Goal: Check status

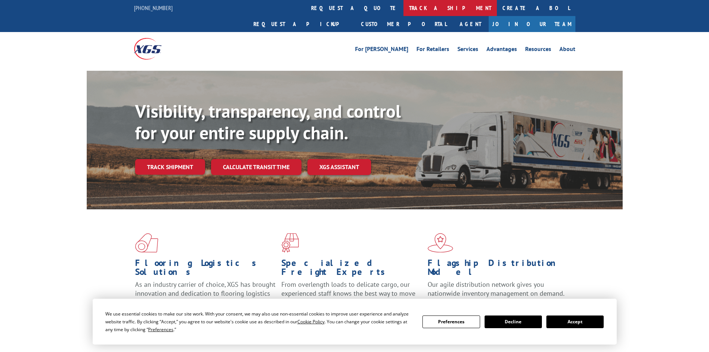
click at [404, 6] on link "track a shipment" at bounding box center [450, 8] width 93 height 16
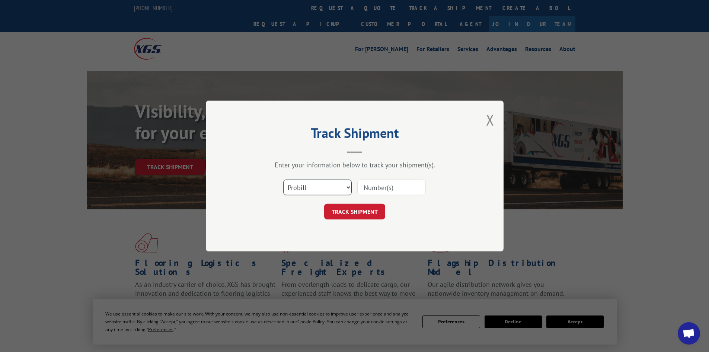
click at [310, 190] on select "Select category... Probill BOL PO" at bounding box center [317, 187] width 69 height 16
select select "bol"
click at [283, 179] on select "Select category... Probill BOL PO" at bounding box center [317, 187] width 69 height 16
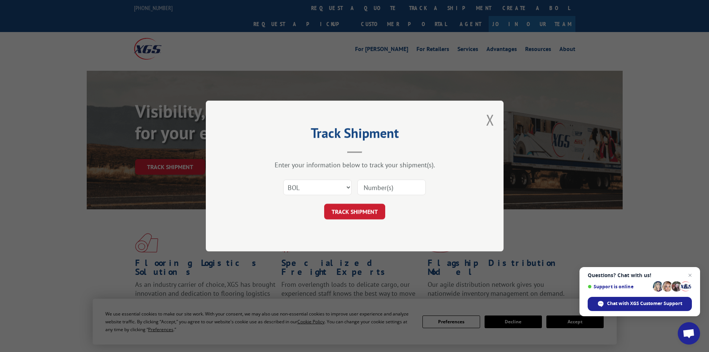
click at [370, 190] on input at bounding box center [391, 187] width 69 height 16
paste input "5529293"
type input "5529293"
click at [343, 217] on button "TRACK SHIPMENT" at bounding box center [354, 212] width 61 height 16
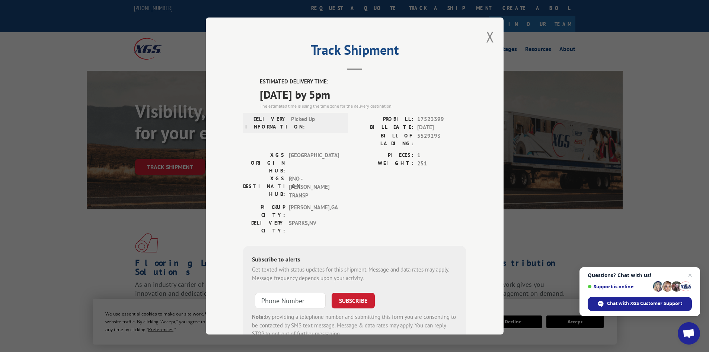
click at [73, 210] on div "Track Shipment ESTIMATED DELIVERY TIME: 10/14/2025 by 5pm The estimated time is…" at bounding box center [354, 176] width 709 height 352
